Goal: Task Accomplishment & Management: Use online tool/utility

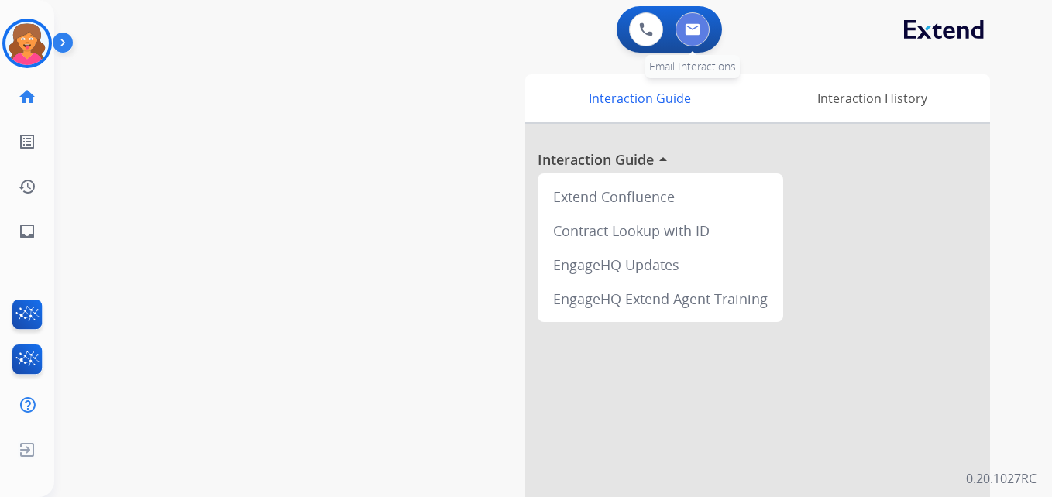
click at [695, 28] on img at bounding box center [692, 29] width 15 height 12
select select "**********"
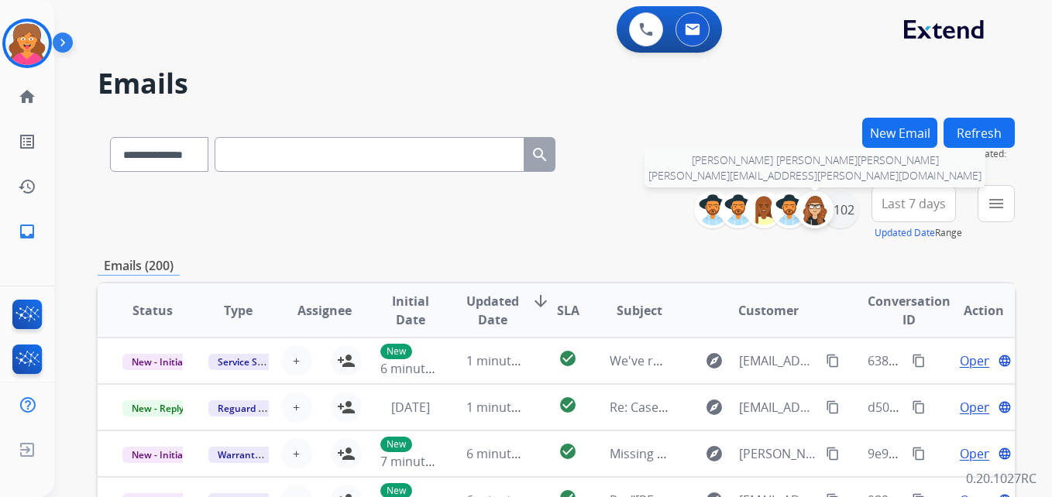
click at [821, 212] on img at bounding box center [814, 209] width 31 height 31
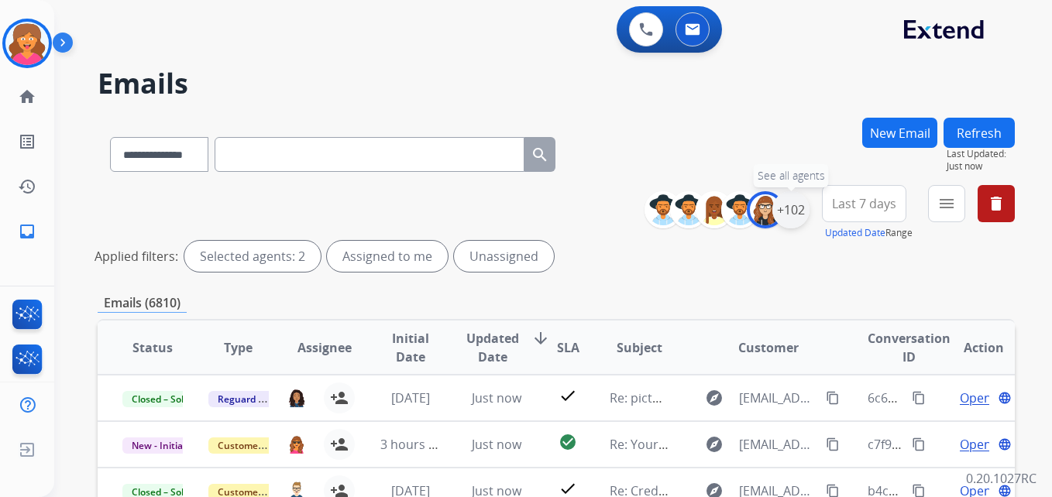
click at [782, 215] on div "+102" at bounding box center [790, 209] width 37 height 37
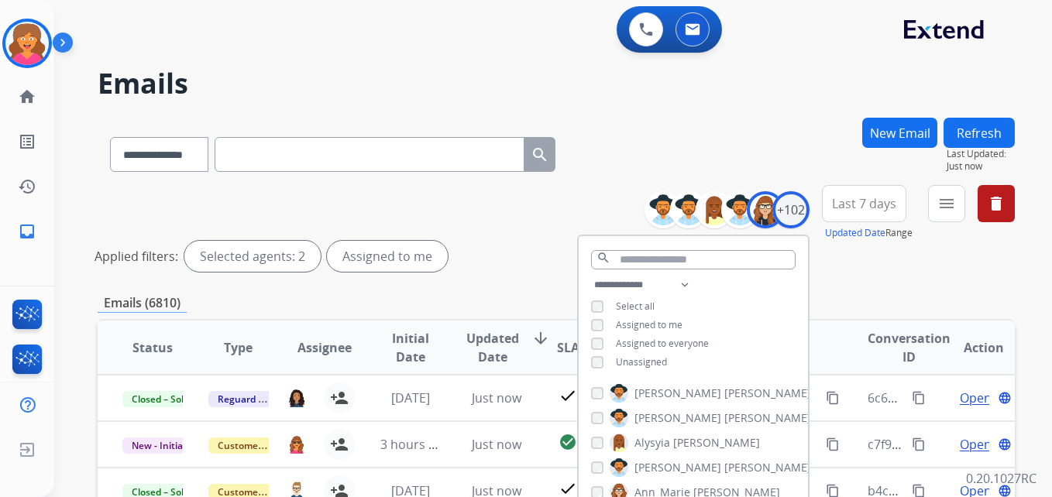
click at [886, 201] on span "Last 7 days" at bounding box center [864, 204] width 64 height 6
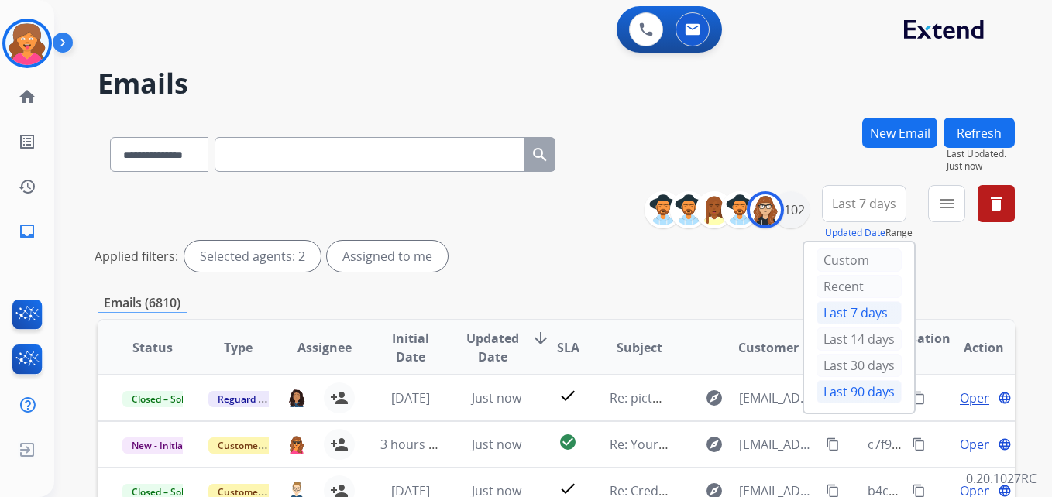
click at [848, 397] on div "Last 90 days" at bounding box center [858, 391] width 85 height 23
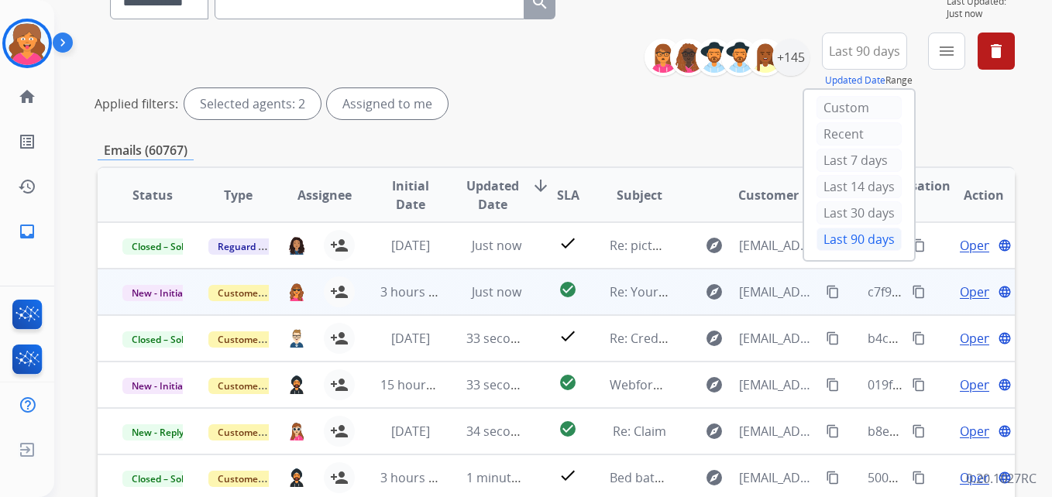
scroll to position [155, 0]
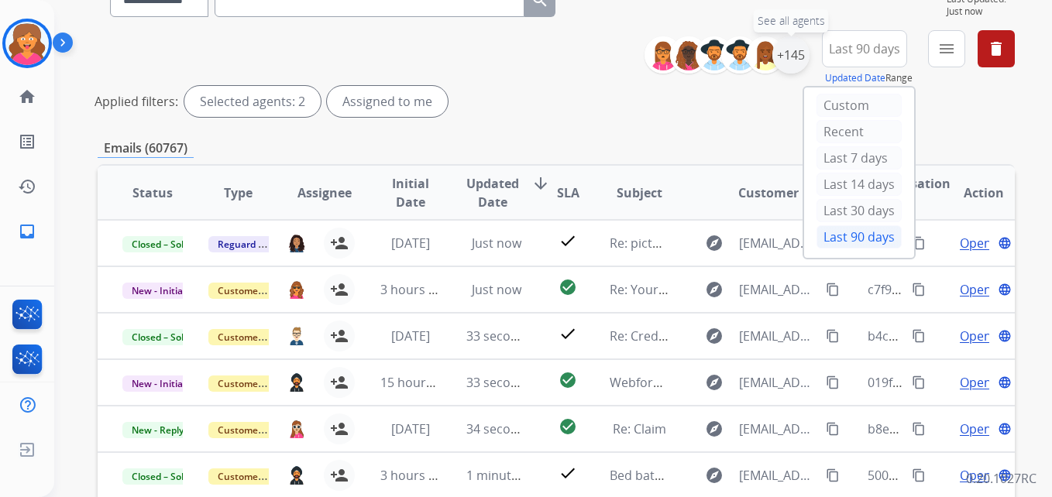
click at [790, 61] on div "+145" at bounding box center [790, 54] width 37 height 37
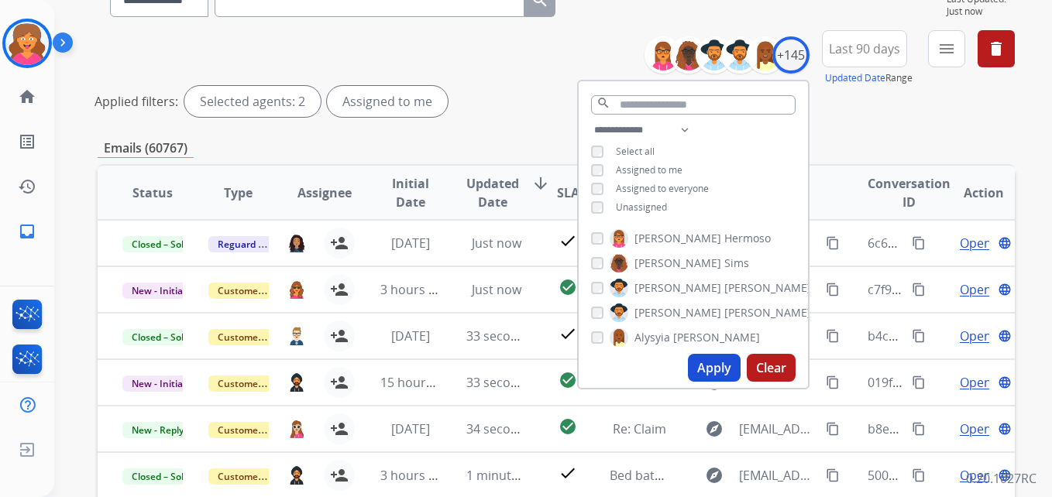
drag, startPoint x: 359, startPoint y: 87, endPoint x: 380, endPoint y: 105, distance: 28.0
click at [359, 89] on div "Assigned to me" at bounding box center [387, 101] width 121 height 31
click at [359, 93] on div "Assigned to me" at bounding box center [387, 101] width 121 height 31
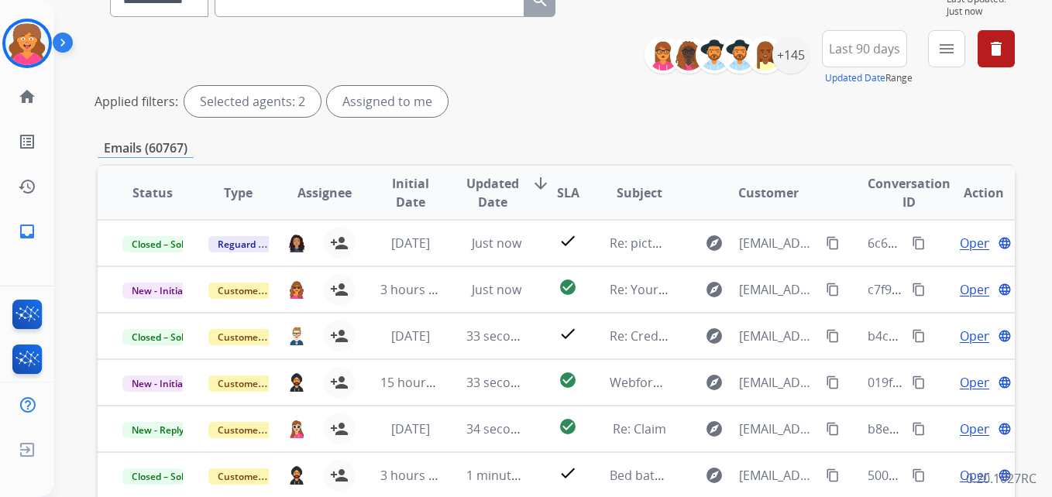
click at [416, 115] on div "Assigned to me" at bounding box center [387, 101] width 121 height 31
click at [436, 97] on div "Assigned to me" at bounding box center [387, 101] width 121 height 31
click at [782, 60] on div "+145" at bounding box center [790, 54] width 37 height 37
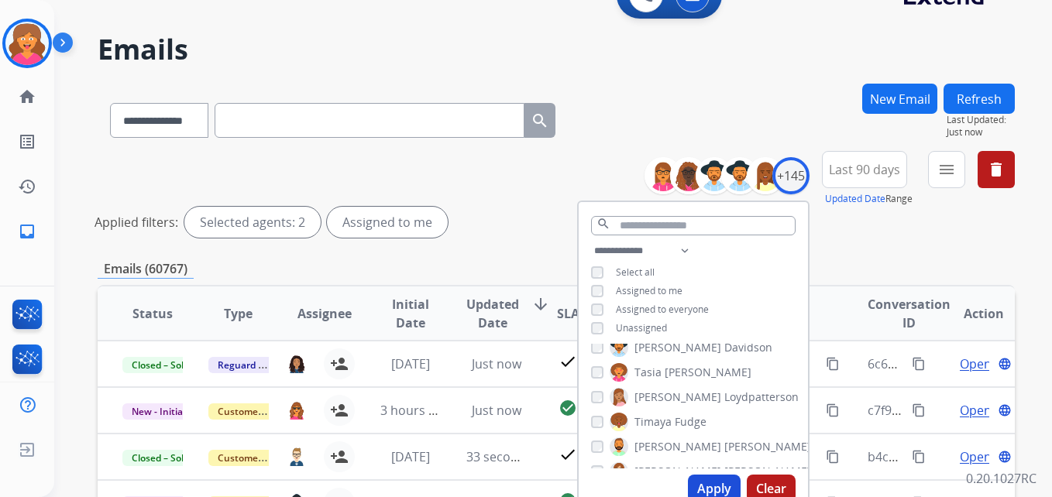
scroll to position [3176, 0]
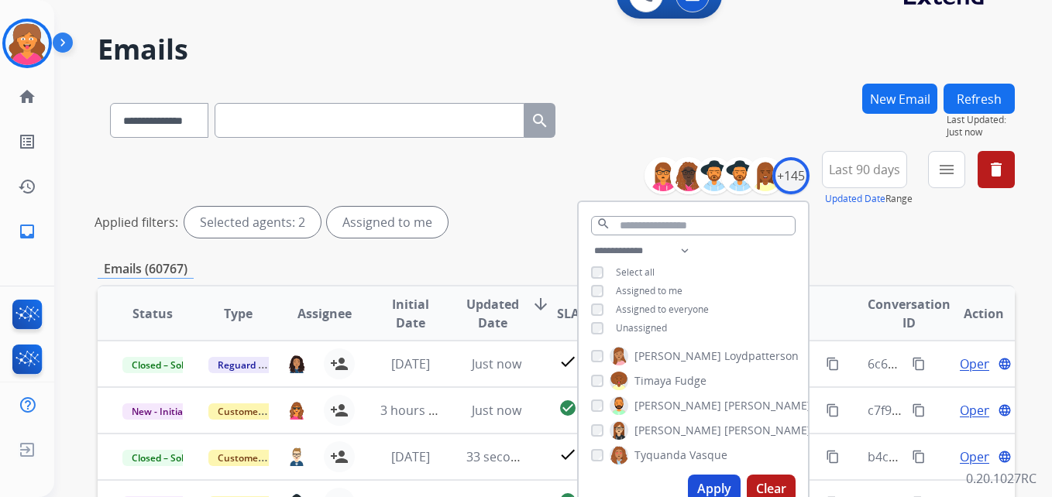
click at [706, 480] on button "Apply" at bounding box center [714, 489] width 53 height 28
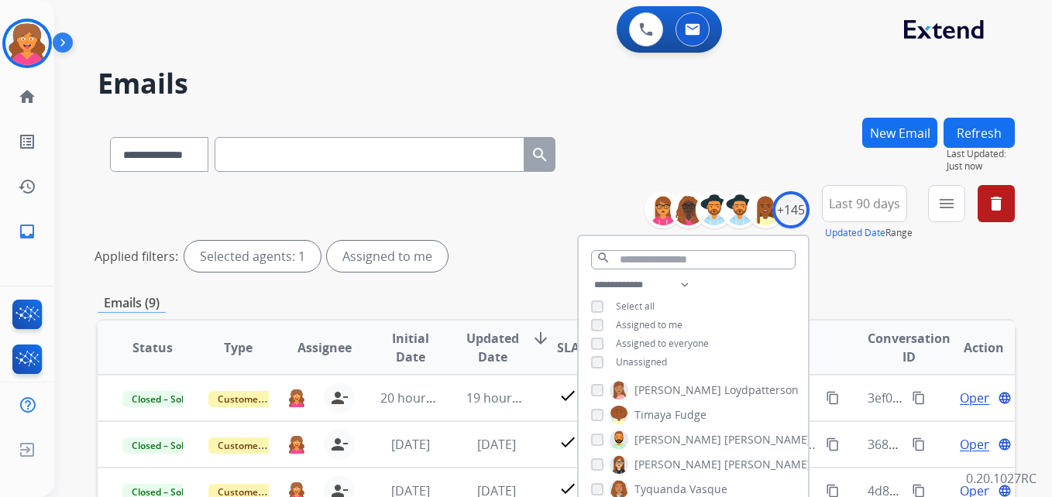
click at [588, 71] on h2 "Emails" at bounding box center [556, 83] width 917 height 31
